Goal: Information Seeking & Learning: Learn about a topic

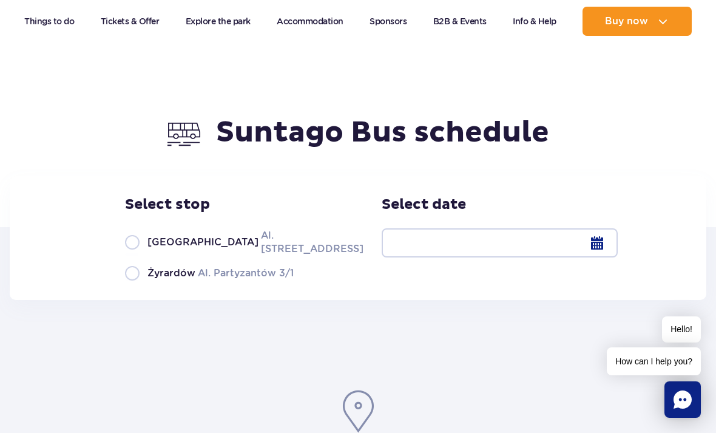
scroll to position [68, 0]
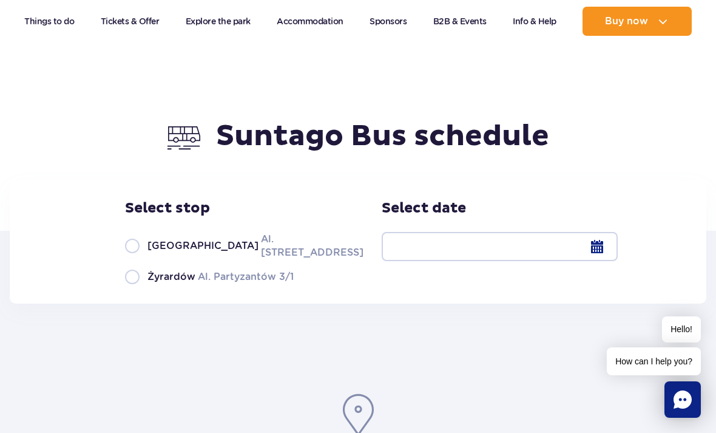
click at [137, 254] on label "Warsaw Al. Jerozolimskie 56" at bounding box center [237, 245] width 225 height 27
click at [137, 257] on input "Warsaw Al. Jerozolimskie 56" at bounding box center [131, 258] width 13 height 2
radio input "true"
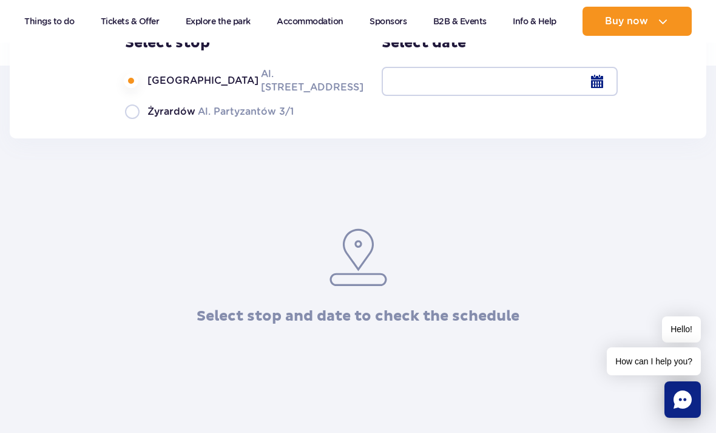
scroll to position [232, 0]
click at [592, 93] on div at bounding box center [500, 82] width 236 height 29
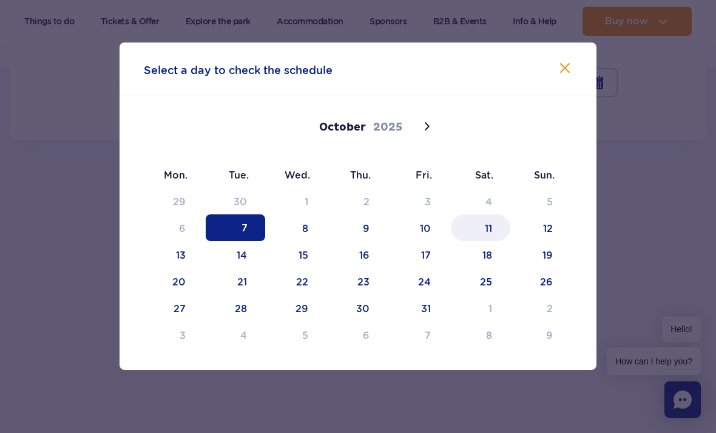
click at [489, 228] on span "11" at bounding box center [480, 227] width 59 height 27
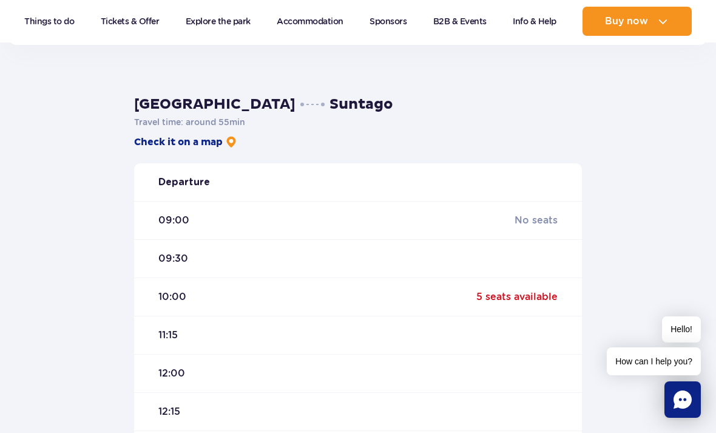
scroll to position [326, 0]
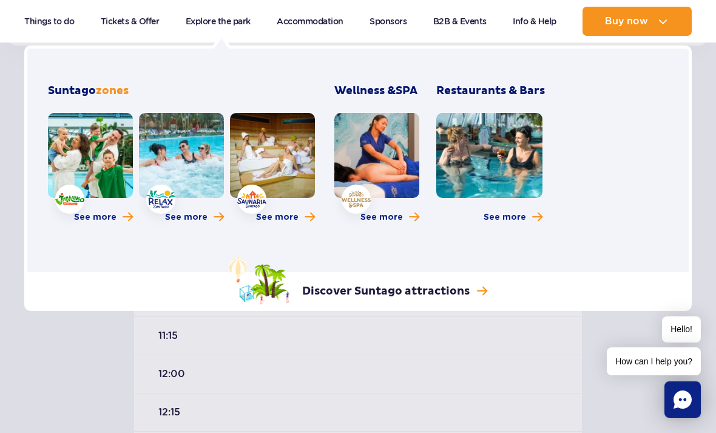
click at [223, 27] on link "Explore the park" at bounding box center [218, 21] width 65 height 29
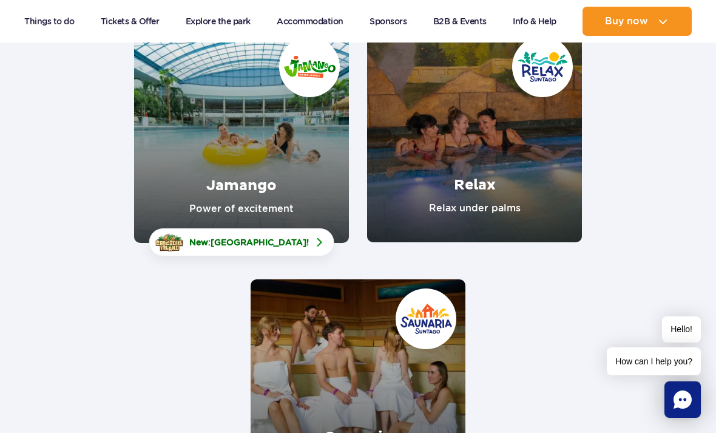
scroll to position [191, 0]
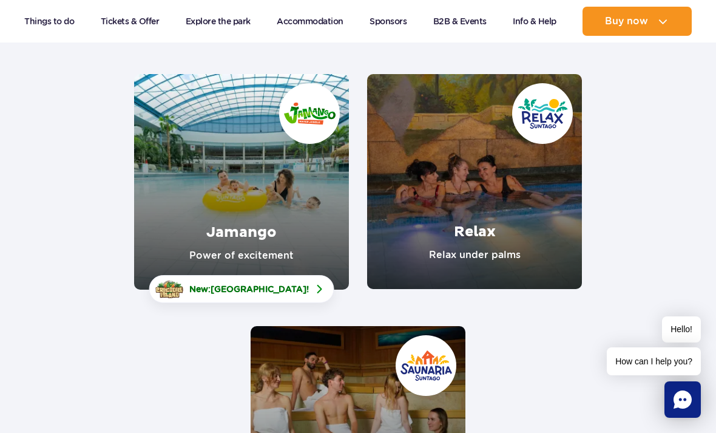
click at [262, 181] on link "Jamango" at bounding box center [241, 181] width 215 height 215
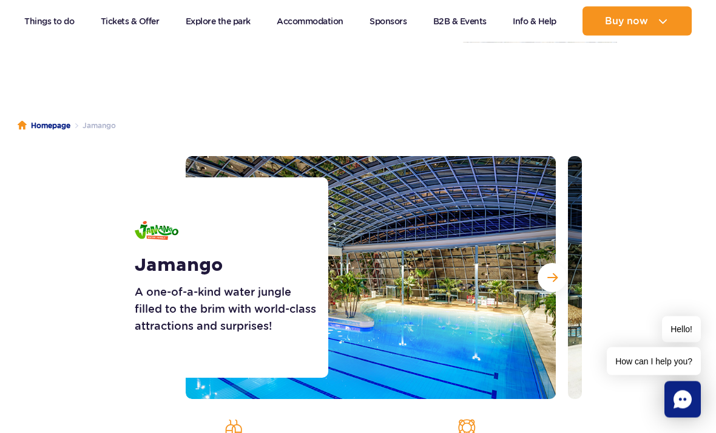
scroll to position [41, 0]
click at [557, 274] on span "Next slide" at bounding box center [552, 277] width 10 height 11
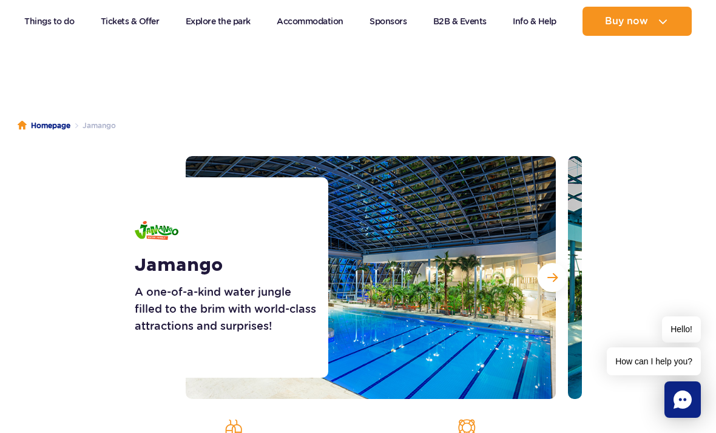
click at [560, 277] on button "Next slide" at bounding box center [552, 277] width 29 height 29
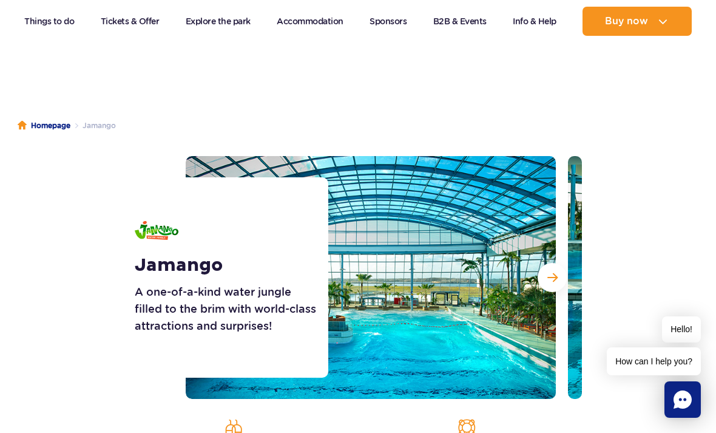
click at [552, 277] on span "Next slide" at bounding box center [552, 277] width 10 height 11
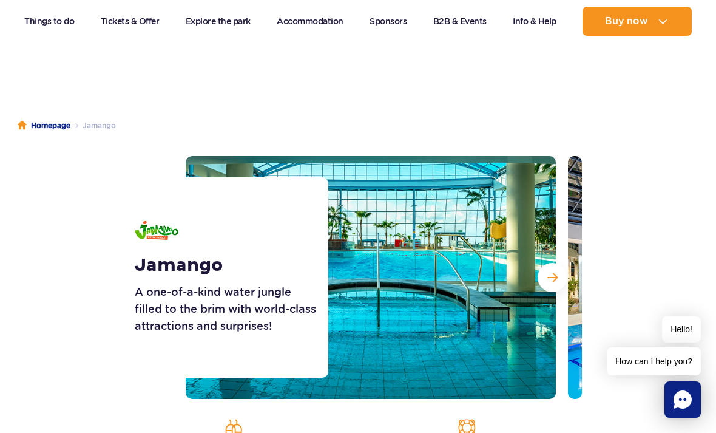
click at [563, 271] on button "Next slide" at bounding box center [552, 277] width 29 height 29
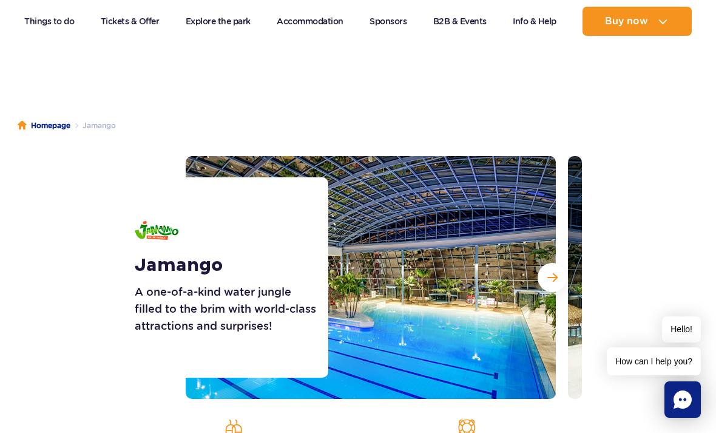
click at [561, 272] on button "Next slide" at bounding box center [552, 277] width 29 height 29
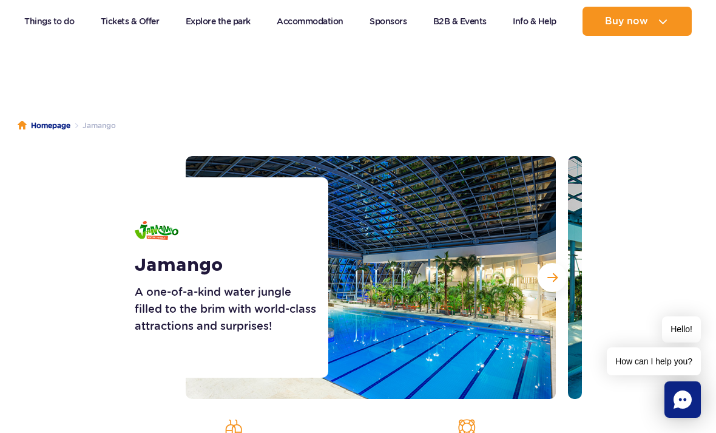
click at [564, 269] on button "Next slide" at bounding box center [552, 277] width 29 height 29
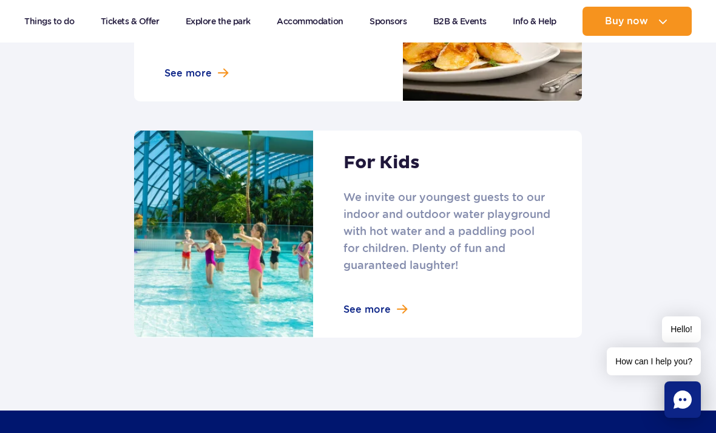
scroll to position [1730, 0]
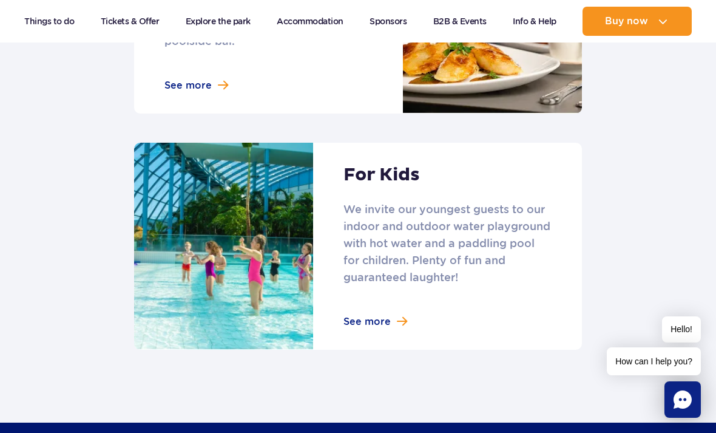
click at [391, 305] on link at bounding box center [358, 246] width 448 height 207
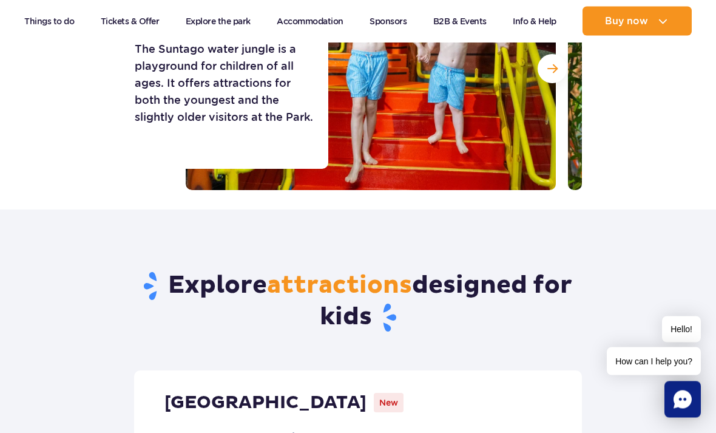
scroll to position [218, 0]
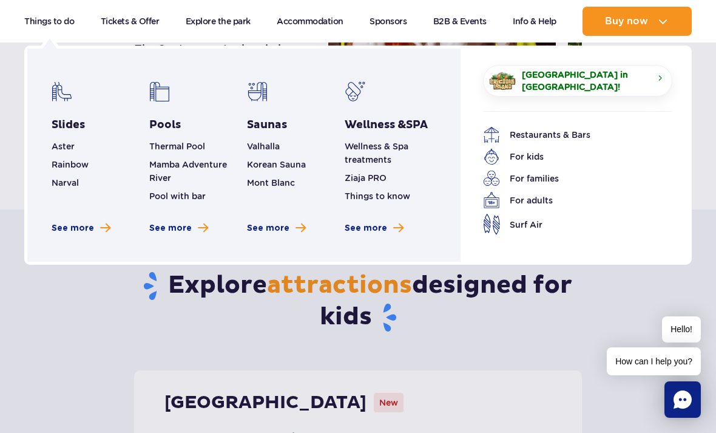
click at [523, 152] on link "For kids" at bounding box center [568, 156] width 171 height 17
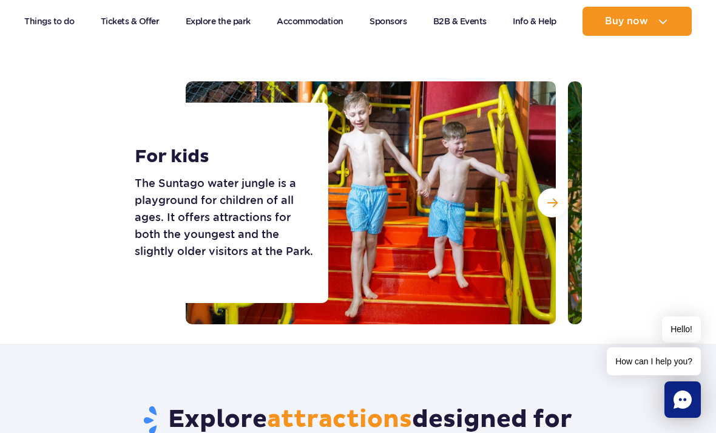
scroll to position [62, 0]
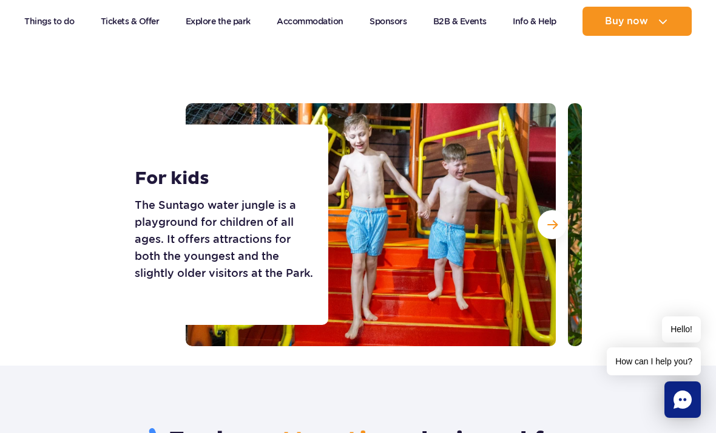
click at [555, 227] on span "Next slide" at bounding box center [552, 224] width 10 height 11
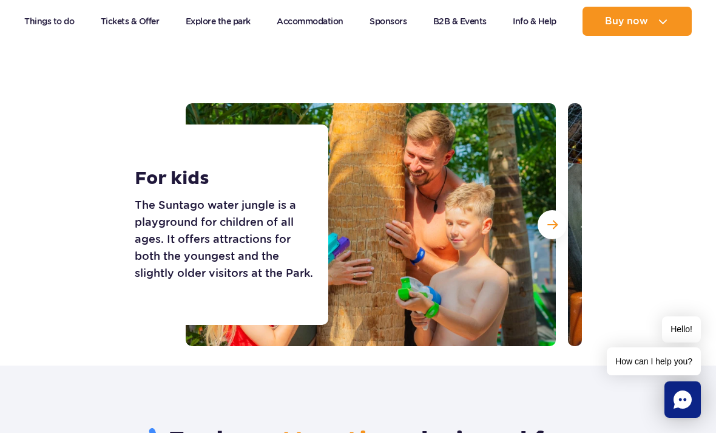
click at [547, 220] on span "Next slide" at bounding box center [552, 224] width 10 height 11
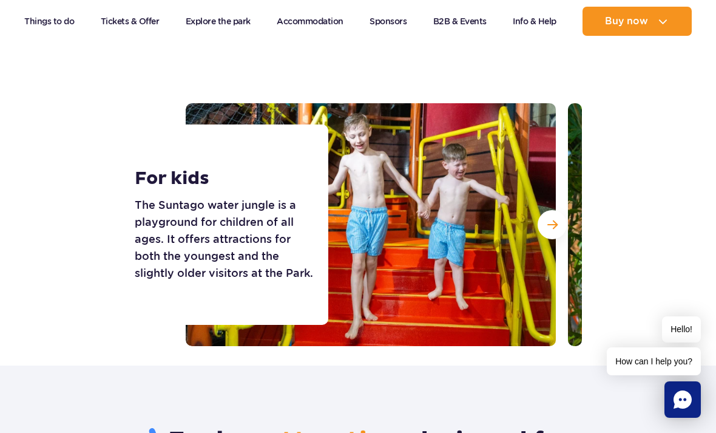
click at [552, 228] on span "Next slide" at bounding box center [552, 224] width 10 height 11
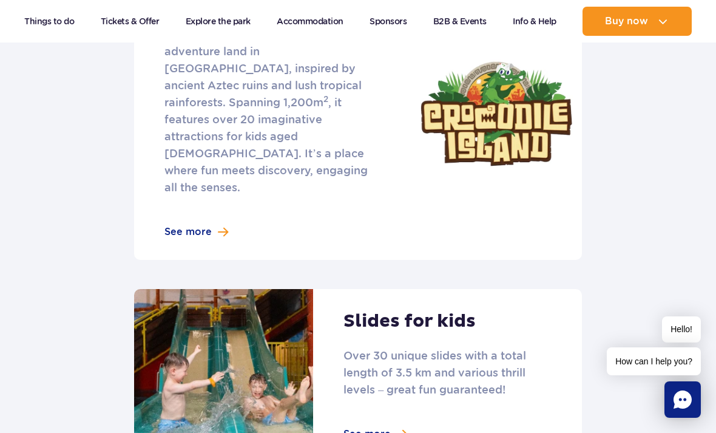
scroll to position [638, 0]
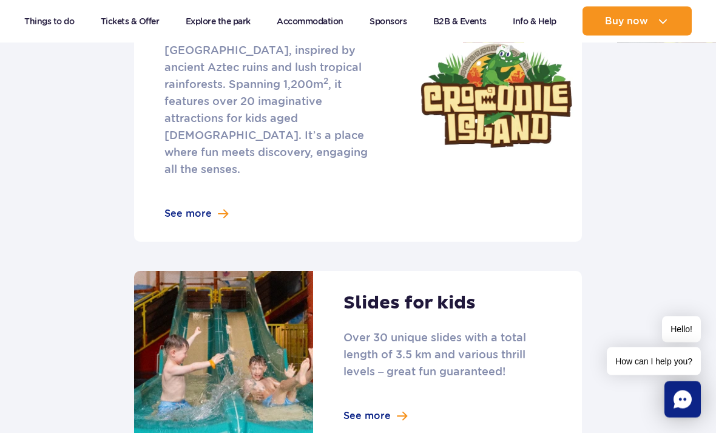
click at [191, 188] on link at bounding box center [358, 96] width 448 height 292
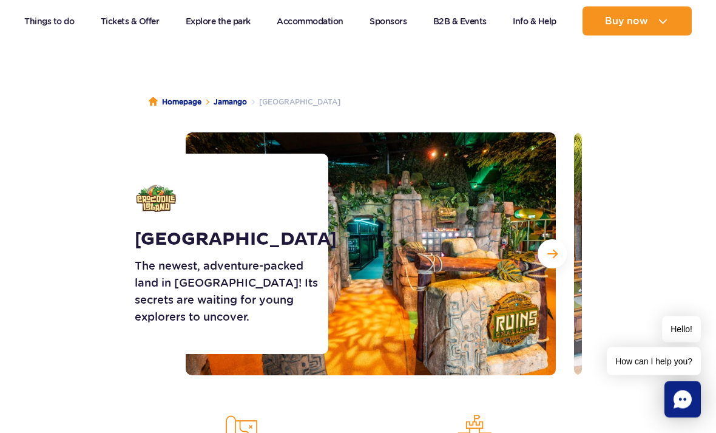
scroll to position [103, 0]
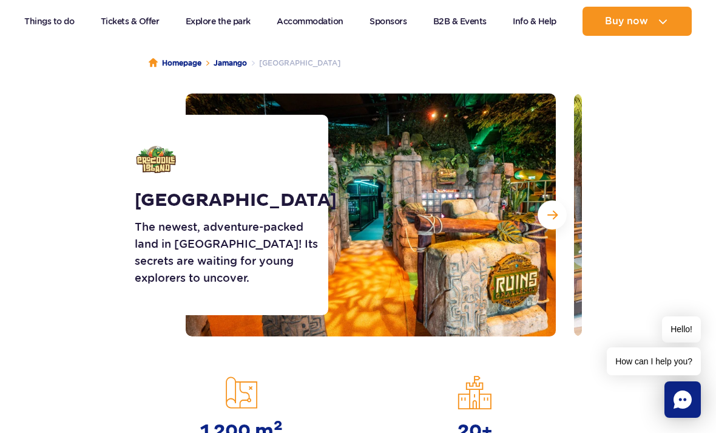
click at [563, 215] on button "Next slide" at bounding box center [552, 214] width 29 height 29
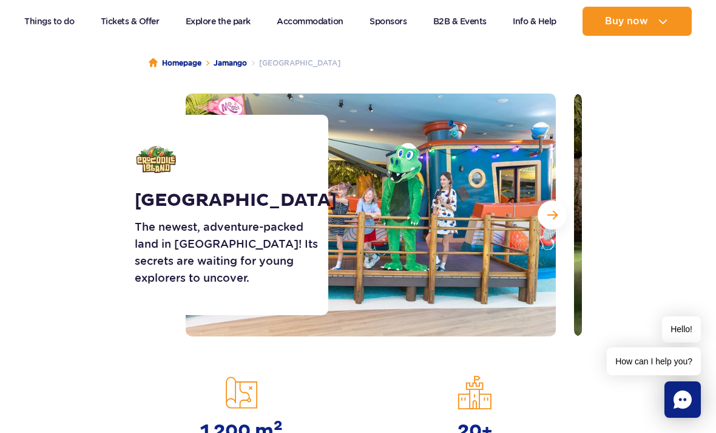
click at [558, 217] on button "Next slide" at bounding box center [552, 214] width 29 height 29
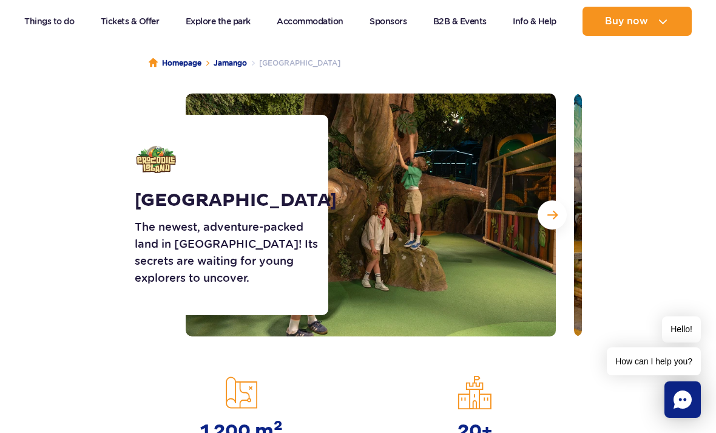
click at [558, 215] on button "Next slide" at bounding box center [552, 214] width 29 height 29
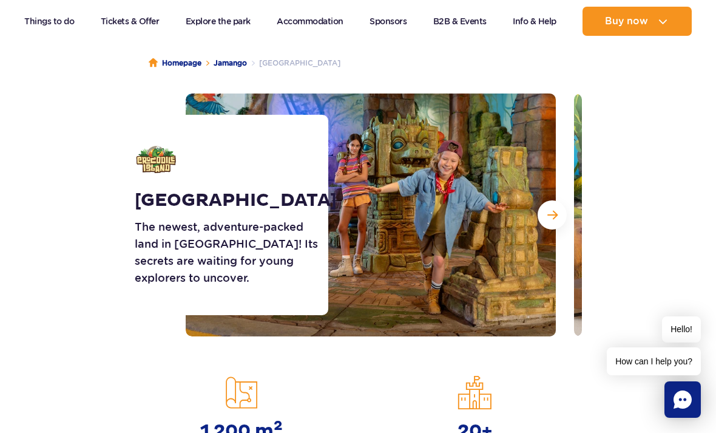
click at [560, 214] on button "Next slide" at bounding box center [552, 214] width 29 height 29
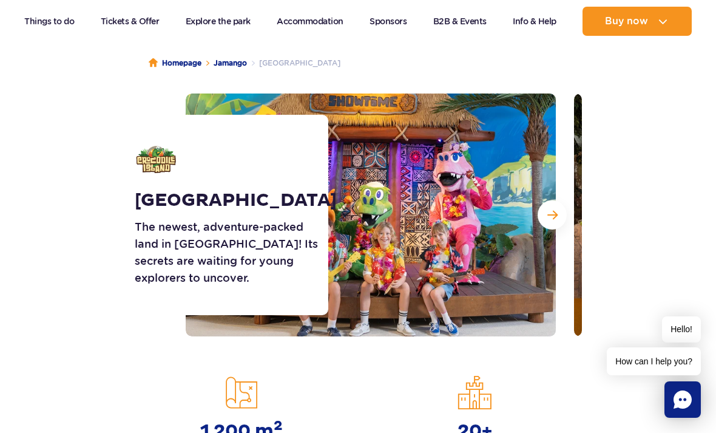
click at [561, 215] on button "Next slide" at bounding box center [552, 214] width 29 height 29
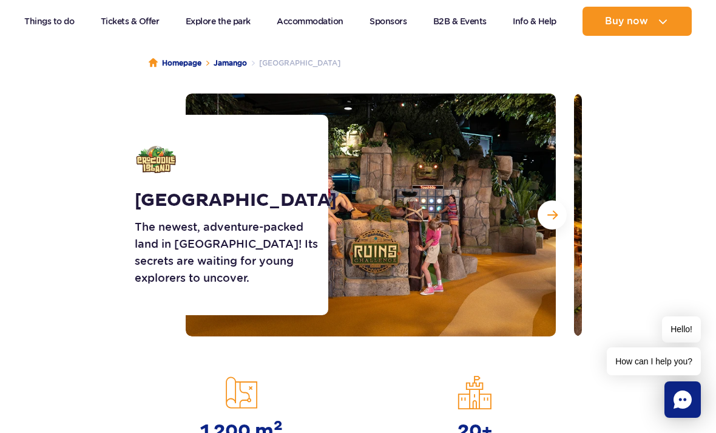
click at [561, 215] on button "Next slide" at bounding box center [552, 214] width 29 height 29
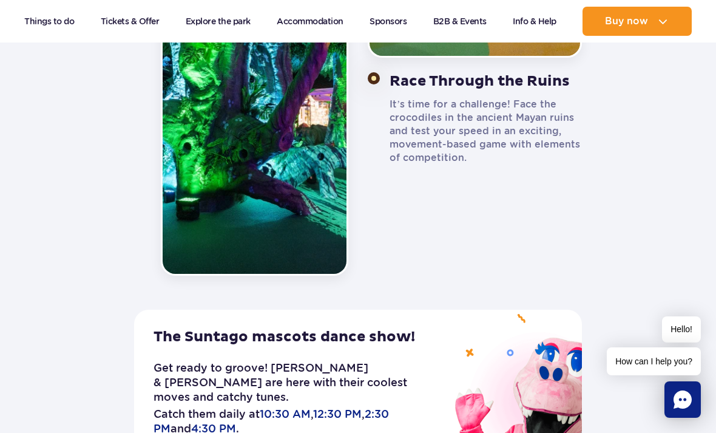
scroll to position [1611, 0]
